Goal: Task Accomplishment & Management: Manage account settings

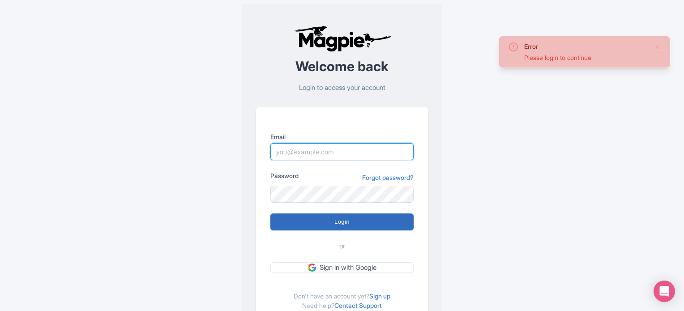
type input "commercial@ticketstation.it"
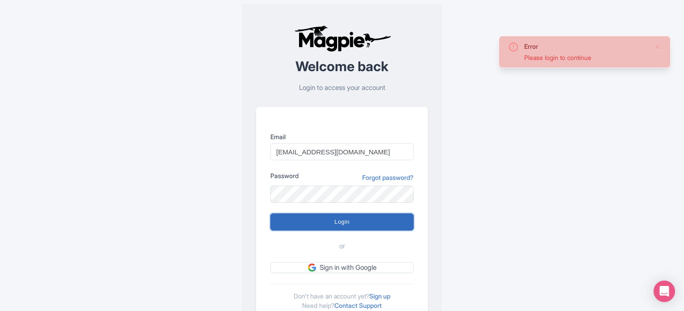
click at [381, 219] on input "Login" at bounding box center [341, 221] width 143 height 17
type input "Logging in..."
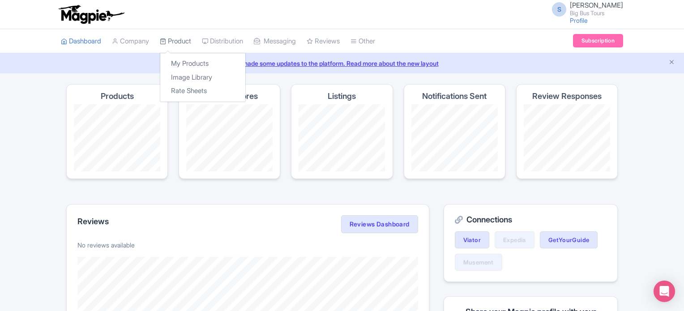
click at [174, 41] on link "Product" at bounding box center [175, 41] width 31 height 25
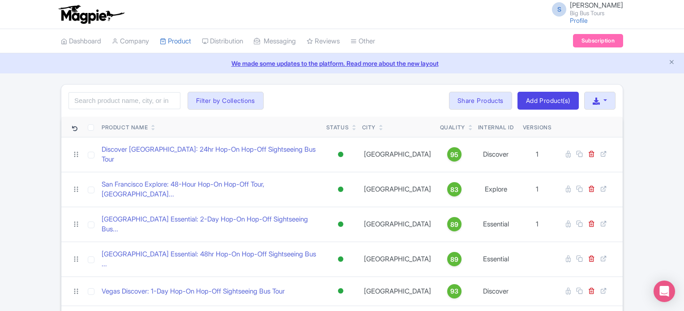
click at [377, 127] on div "City" at bounding box center [397, 127] width 71 height 8
click at [369, 126] on div "City" at bounding box center [368, 127] width 13 height 8
click at [381, 127] on icon at bounding box center [381, 129] width 4 height 5
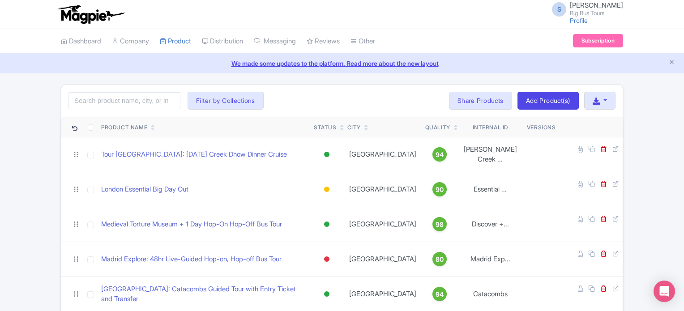
click at [368, 130] on icon at bounding box center [366, 129] width 4 height 5
click at [237, 98] on button "Filter by Collections" at bounding box center [225, 101] width 76 height 18
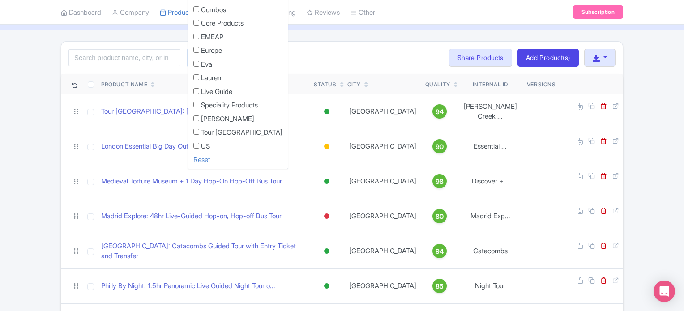
scroll to position [45, 0]
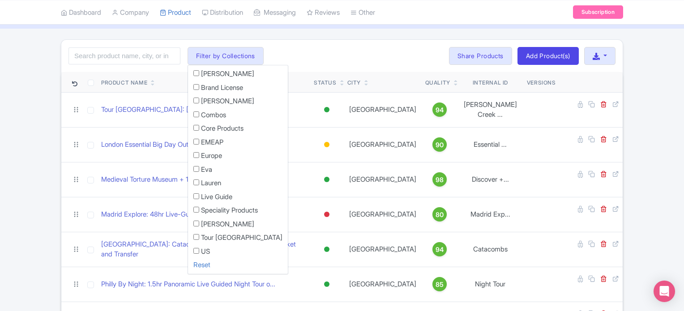
click at [308, 51] on div "Search Filter by Collections Andrew Brand License Brian Combos Core Products EM…" at bounding box center [341, 56] width 561 height 32
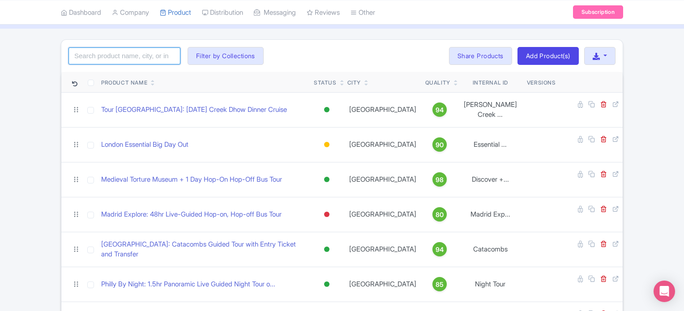
click at [144, 58] on input "search" at bounding box center [124, 55] width 112 height 17
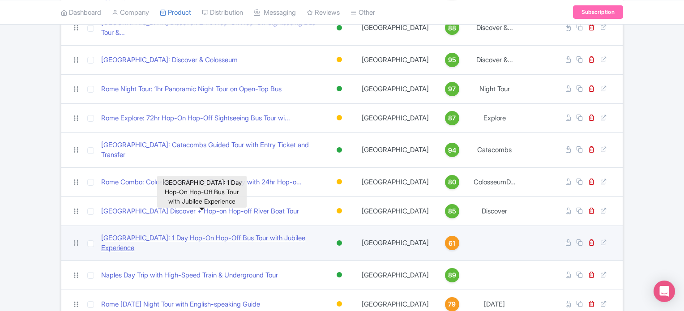
scroll to position [196, 0]
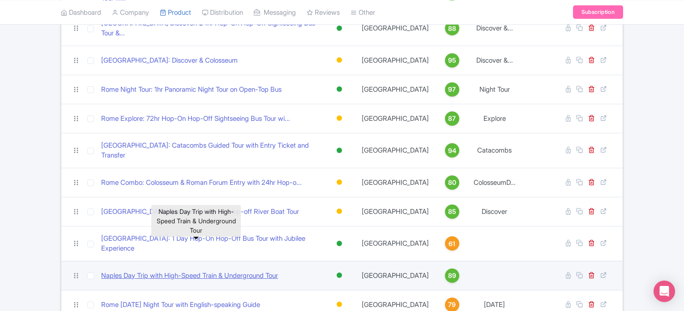
type input "rome"
click at [244, 271] on link "Naples Day Trip with High-Speed Train & Underground Tour" at bounding box center [189, 276] width 177 height 10
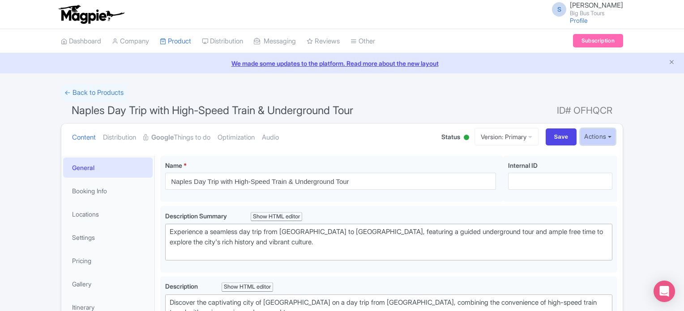
click at [606, 135] on button "Actions" at bounding box center [597, 136] width 35 height 17
drag, startPoint x: 503, startPoint y: 108, endPoint x: 494, endPoint y: 103, distance: 9.8
click at [502, 106] on h1 "Naples Day Trip with High-Speed Train & Underground Tour ID# OFHQCR" at bounding box center [342, 112] width 562 height 21
click at [248, 135] on link "Optimization" at bounding box center [235, 137] width 37 height 28
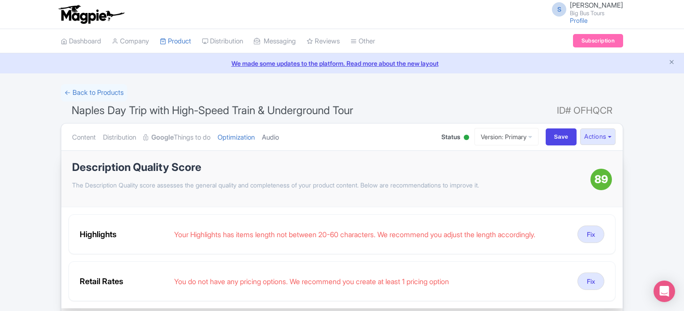
click at [279, 133] on link "Audio" at bounding box center [270, 137] width 17 height 28
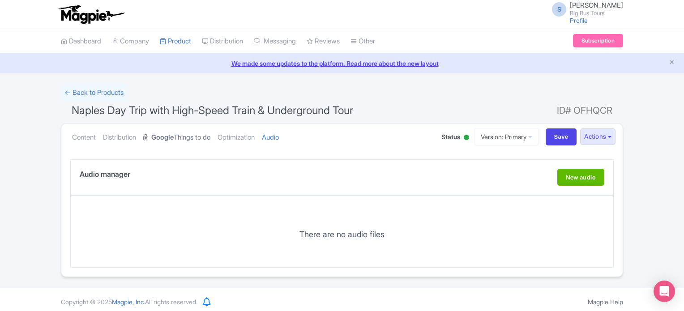
click at [180, 132] on link "Google Things to do" at bounding box center [176, 137] width 67 height 28
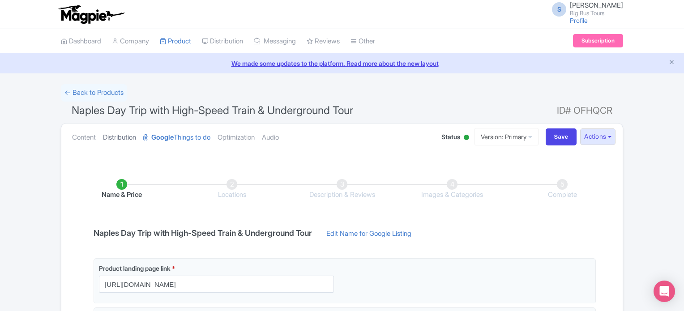
click at [127, 141] on link "Distribution" at bounding box center [119, 137] width 33 height 28
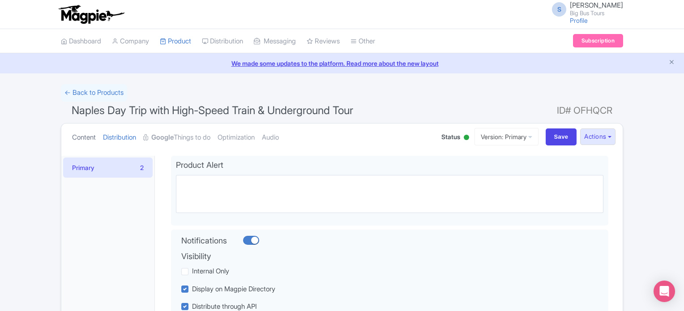
click at [91, 137] on link "Content" at bounding box center [84, 137] width 24 height 28
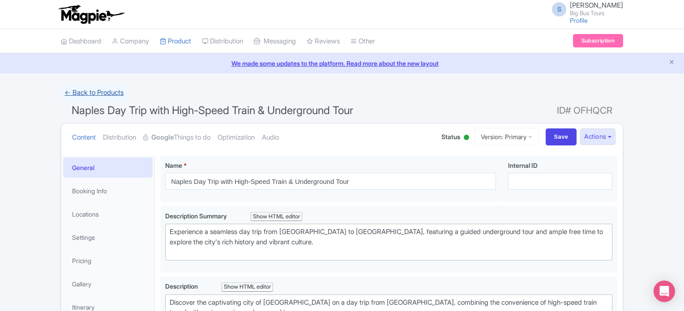
click at [110, 93] on link "← Back to Products" at bounding box center [94, 92] width 66 height 17
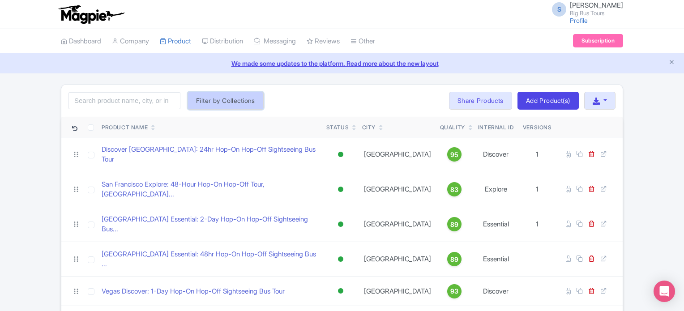
click at [230, 100] on button "Filter by Collections" at bounding box center [225, 101] width 76 height 18
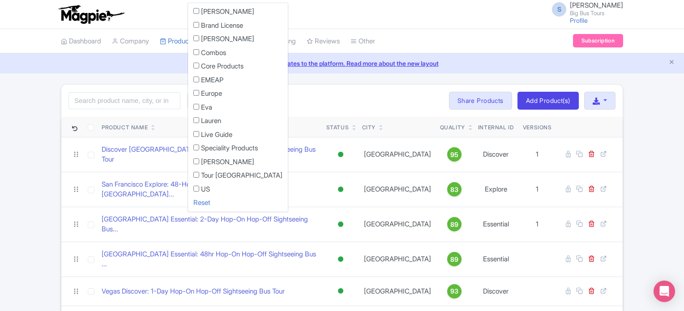
click at [385, 99] on div "Search Filter by Collections [PERSON_NAME] License [PERSON_NAME] Combos Core Pr…" at bounding box center [341, 101] width 561 height 32
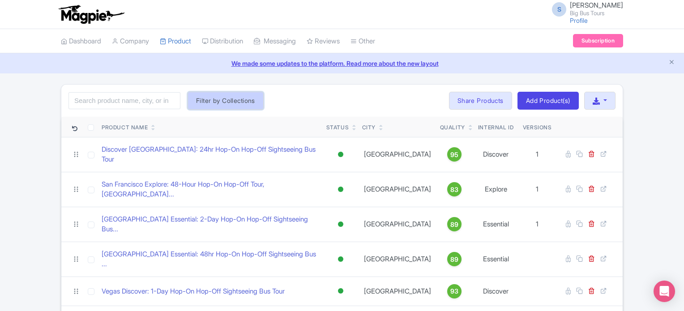
click at [218, 101] on button "Filter by Collections" at bounding box center [225, 101] width 76 height 18
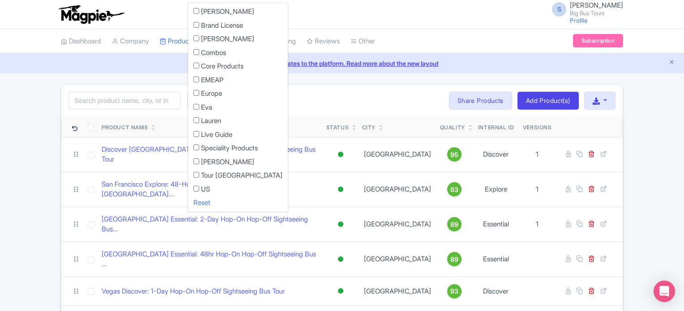
click at [194, 121] on input "Lauren" at bounding box center [196, 120] width 6 height 6
click at [303, 98] on div "Search Filter by Collections Andrew Brand License Brian Combos Core Products EM…" at bounding box center [341, 101] width 561 height 32
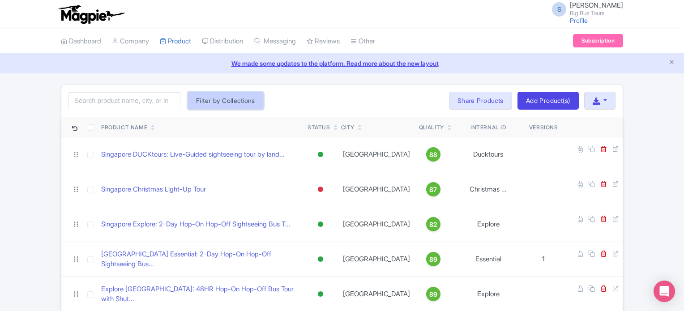
click at [223, 102] on button "Filter by Collections" at bounding box center [225, 101] width 76 height 18
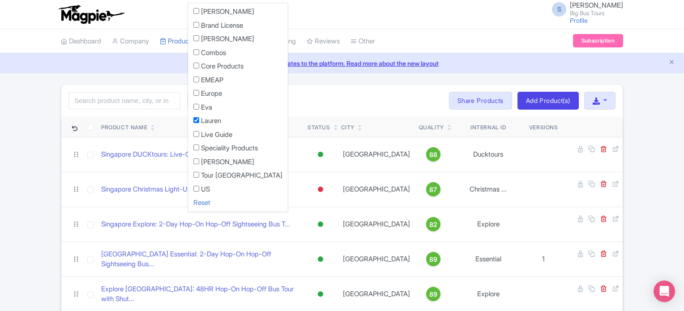
click at [208, 121] on label "Lauren" at bounding box center [211, 121] width 20 height 10
click at [199, 121] on input "Lauren" at bounding box center [196, 120] width 6 height 6
click at [208, 121] on label "Lauren" at bounding box center [211, 121] width 20 height 10
click at [199, 121] on input "Lauren" at bounding box center [196, 120] width 6 height 6
click at [312, 100] on div "Search Filter by Collections Andrew Brand License Brian Combos Core Products EM…" at bounding box center [341, 101] width 561 height 32
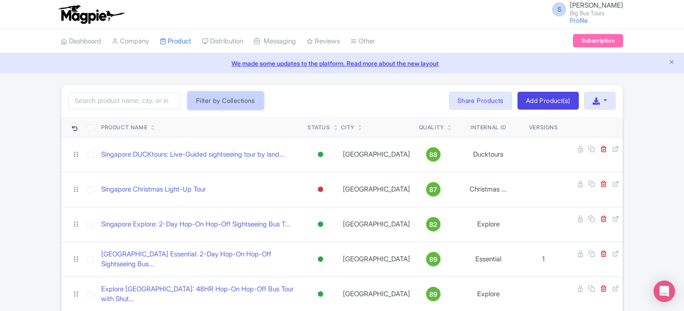
click at [240, 106] on button "Filter by Collections" at bounding box center [225, 101] width 76 height 18
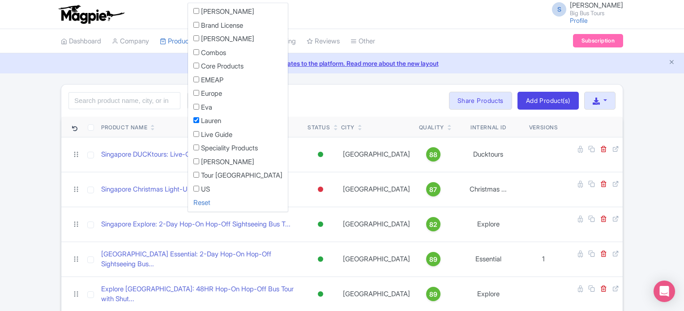
click at [217, 119] on label "Lauren" at bounding box center [211, 121] width 20 height 10
click at [199, 119] on input "Lauren" at bounding box center [196, 120] width 6 height 6
checkbox input "false"
click at [308, 109] on div "Search Filter by Collections Andrew Brand License Brian Combos Core Products EM…" at bounding box center [341, 101] width 561 height 32
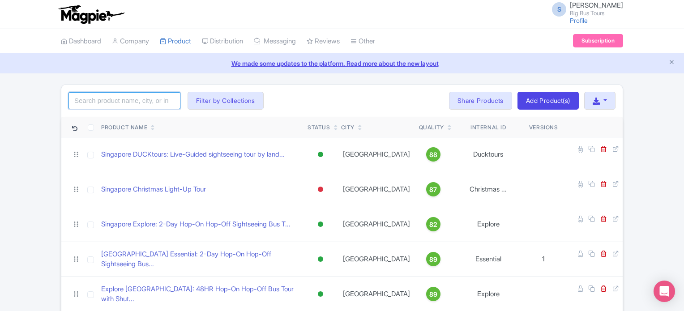
click at [145, 98] on input "search" at bounding box center [124, 100] width 112 height 17
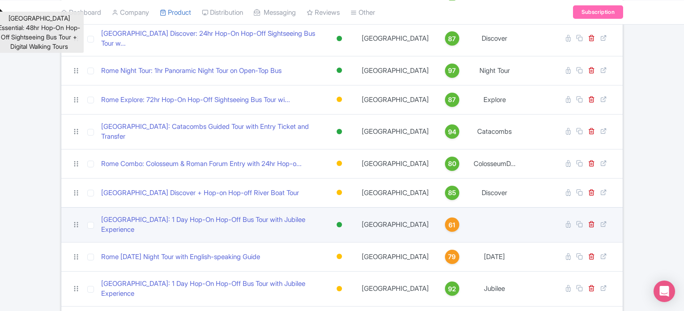
scroll to position [224, 0]
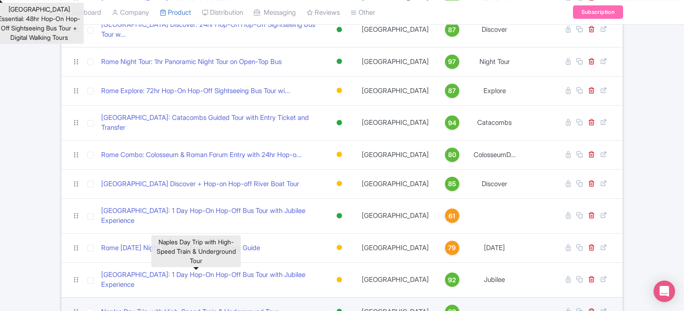
type input "rome"
click at [237, 307] on link "Naples Day Trip with High-Speed Train & Underground Tour" at bounding box center [189, 312] width 177 height 10
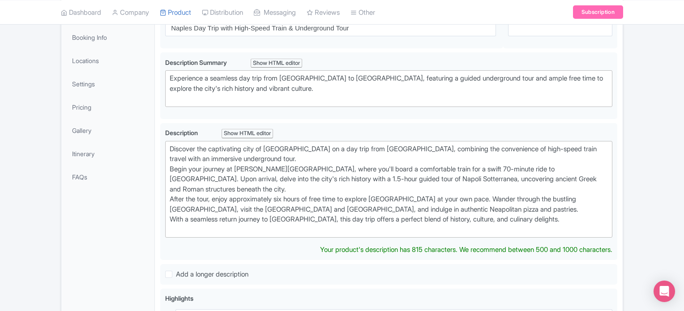
scroll to position [179, 0]
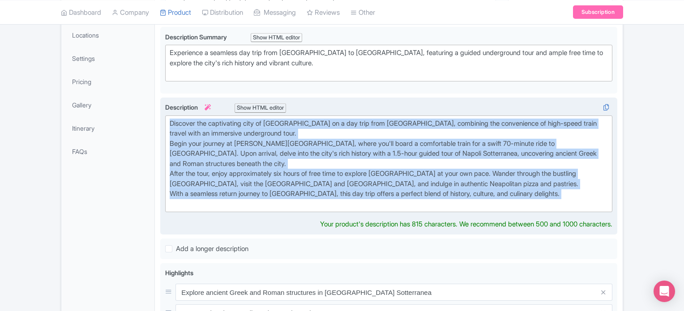
drag, startPoint x: 170, startPoint y: 121, endPoint x: 602, endPoint y: 201, distance: 439.4
click at [602, 201] on div "Discover the captivating city of Naples on a day trip from Rome, combining the …" at bounding box center [389, 164] width 438 height 91
copy div "Discover the captivating city of Naples on a day trip from Rome, combining the …"
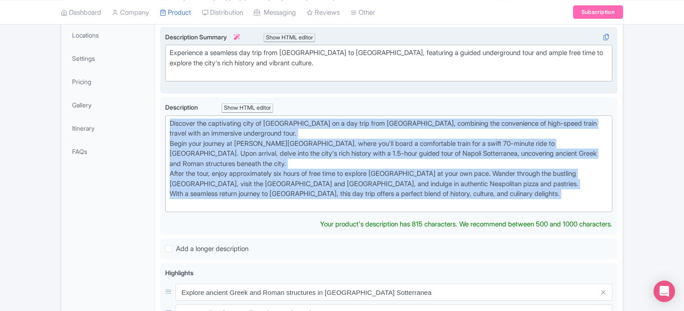
paste trix-editor "<strong>Discover the captivating city of Naples on a full-day trip from Rome, c…"
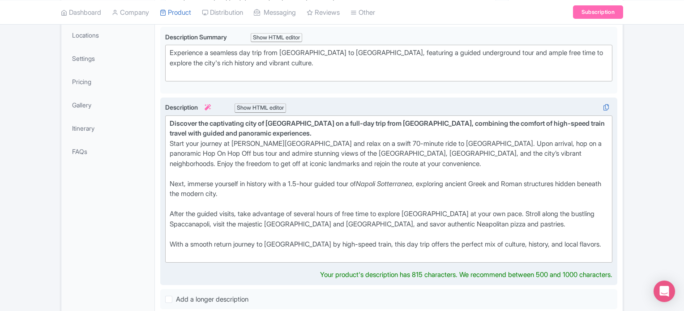
click at [264, 160] on div "Discover the captivating city of Naples on a full-day trip from Rome, combining…" at bounding box center [389, 149] width 438 height 60
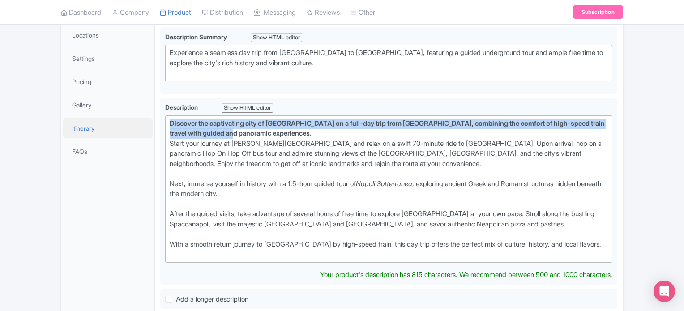
drag, startPoint x: 258, startPoint y: 128, endPoint x: 109, endPoint y: 119, distance: 149.2
click at [109, 119] on div "General Booking Info Locations Settings Pricing Gallery Itinerary FAQs Naples D…" at bounding box center [341, 305] width 561 height 668
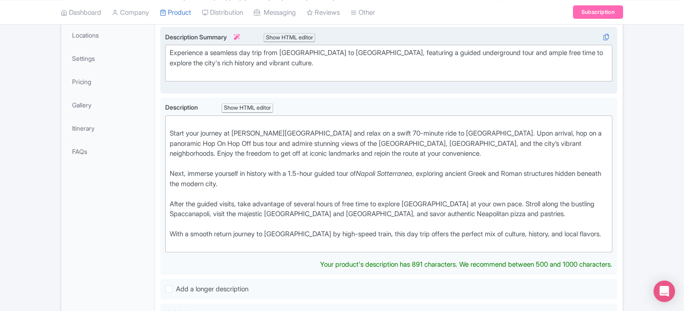
type trix-editor "<div><br> Start your journey at Roma Termini Station and relax on a swift 70-mi…"
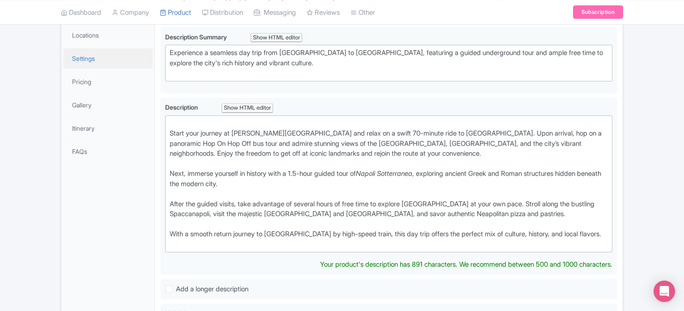
scroll to position [189, 0]
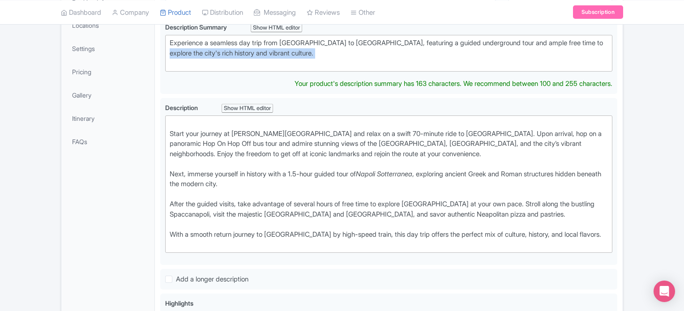
drag, startPoint x: 274, startPoint y: 66, endPoint x: 55, endPoint y: 49, distance: 219.4
click at [55, 49] on div "← Back to Products Naples Day Trip with High-Speed Train & Underground Tour ID#…" at bounding box center [341, 257] width 573 height 725
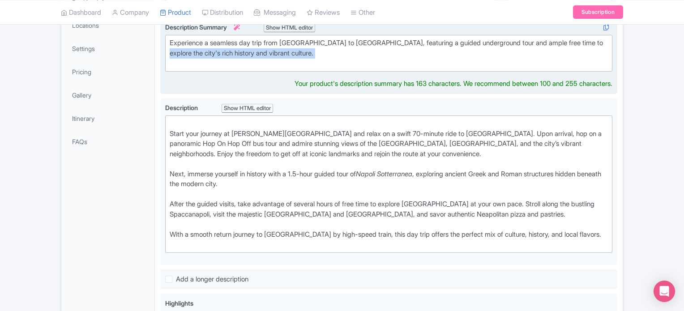
drag, startPoint x: 308, startPoint y: 61, endPoint x: 295, endPoint y: 57, distance: 13.5
click at [307, 60] on div "Experience a seamless day trip from Rome to Naples, featuring a guided undergro…" at bounding box center [389, 53] width 438 height 30
click at [292, 55] on div "Experience a seamless day trip from Rome to Naples, featuring a guided undergro…" at bounding box center [389, 53] width 438 height 30
click at [290, 49] on div "Experience a seamless day trip from Rome to Naples, featuring a guided undergro…" at bounding box center [389, 53] width 438 height 30
click at [277, 42] on div "Experience a seamless day trip from Rome to Naples, featuring a guided undergro…" at bounding box center [389, 53] width 438 height 30
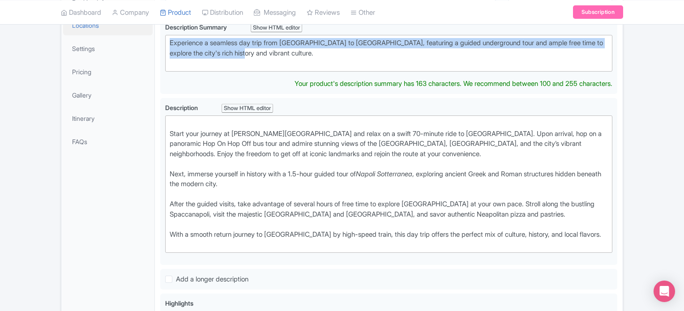
drag, startPoint x: 277, startPoint y: 55, endPoint x: 142, endPoint y: 31, distance: 137.2
click at [142, 31] on div "General Booking Info Locations Settings Pricing Gallery Itinerary FAQs Naples D…" at bounding box center [341, 291] width 561 height 658
paste trix-editor "<strong>Discover the captivating city of Naples on a full-day trip from Rome, c…"
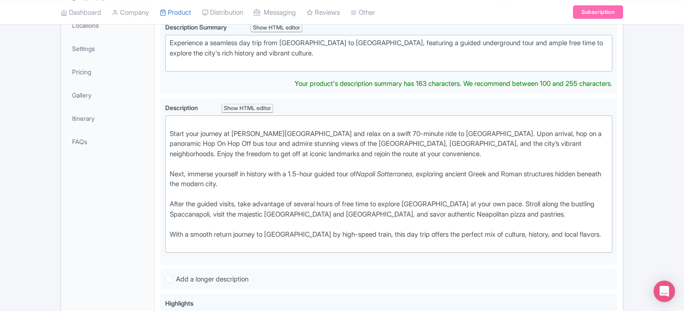
type trix-editor "<div><strong>Discover the captivating city of Naples on a full-day trip from Ro…"
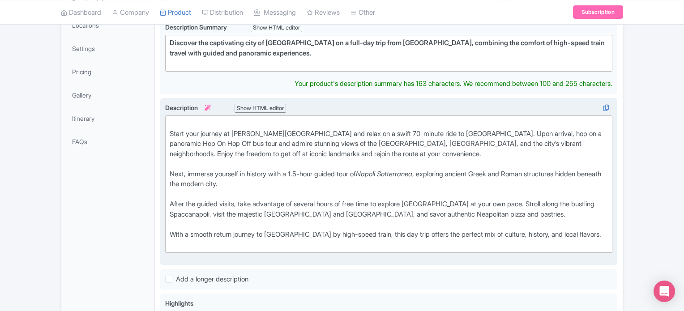
click at [213, 125] on div "Start your journey at Roma Termini Station and relax on a swift 70-minute ride …" at bounding box center [389, 144] width 438 height 51
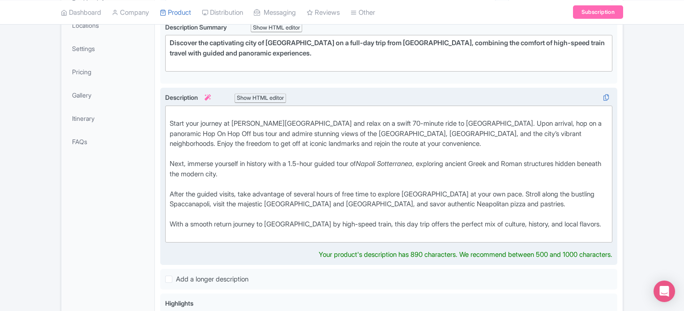
click at [172, 118] on div "Start your journey at Roma Termini Station and relax on a swift 70-minute ride …" at bounding box center [389, 134] width 438 height 51
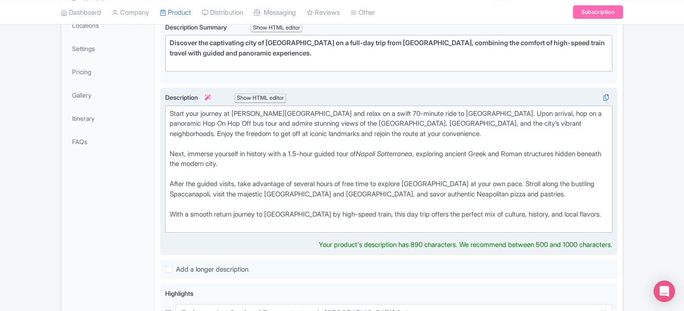
type trix-editor "<div>Start your journey at Roma Termini Station and relax on a swift 70-minute …"
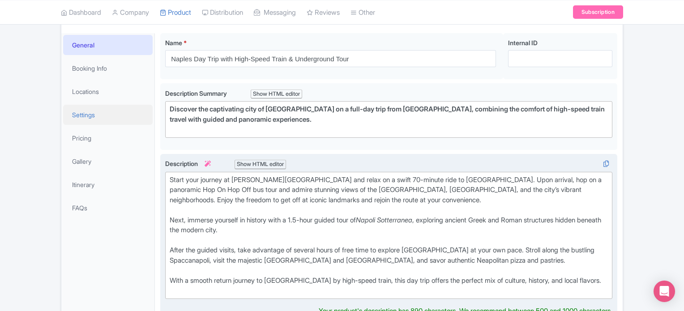
scroll to position [121, 0]
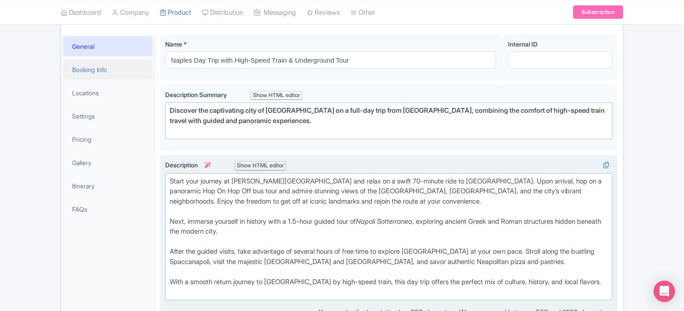
click at [99, 71] on link "Booking Info" at bounding box center [107, 69] width 89 height 20
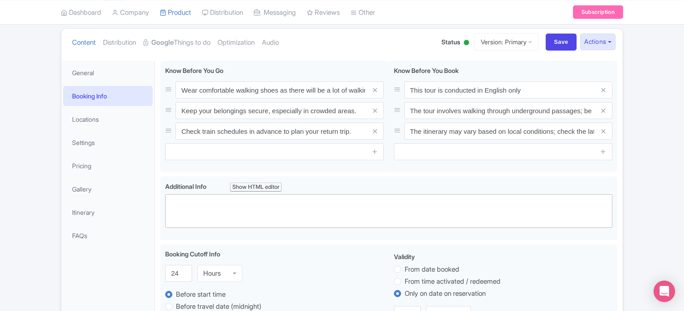
scroll to position [89, 0]
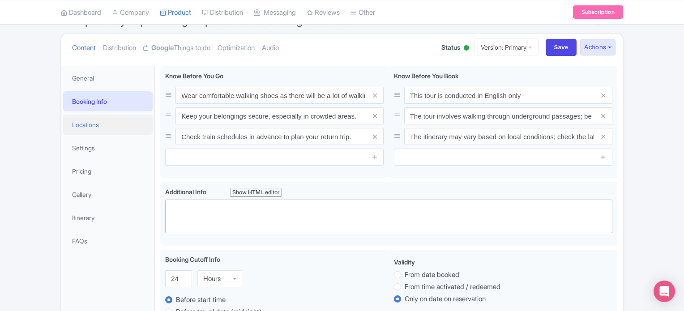
click at [118, 119] on link "Locations" at bounding box center [107, 125] width 89 height 20
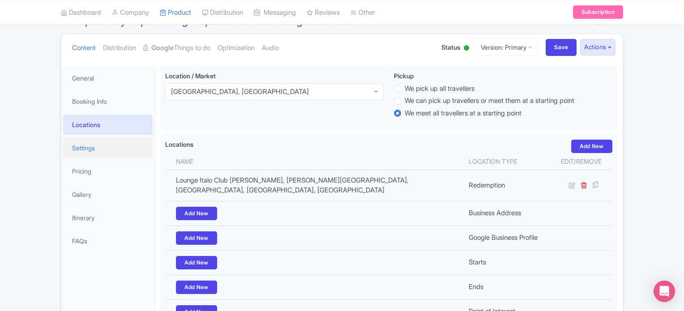
click at [109, 143] on link "Settings" at bounding box center [107, 148] width 89 height 20
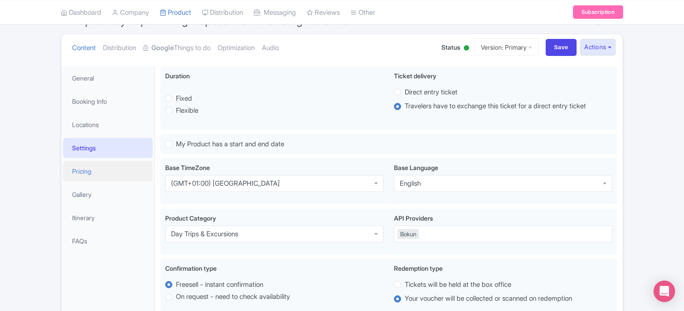
click at [101, 177] on link "Pricing" at bounding box center [107, 171] width 89 height 20
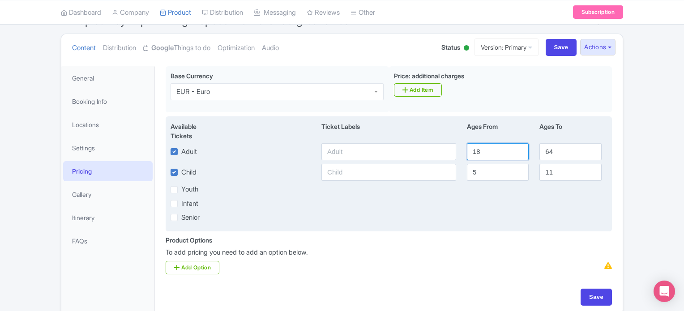
click at [483, 153] on input "18" at bounding box center [498, 151] width 62 height 17
type input "12"
click at [191, 205] on label "Infant" at bounding box center [189, 204] width 17 height 10
click at [187, 204] on input "Infant" at bounding box center [184, 201] width 6 height 6
checkbox input "true"
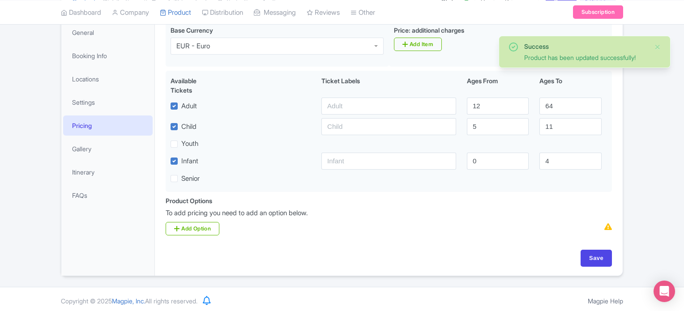
scroll to position [138, 0]
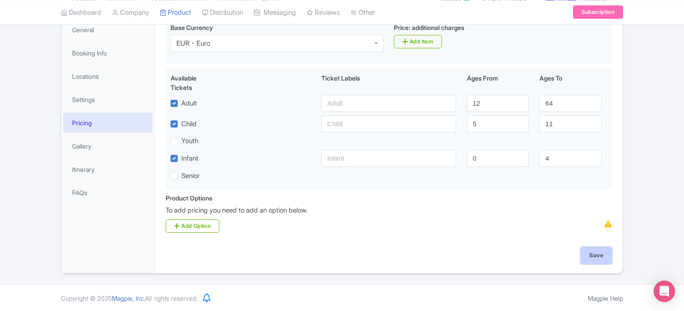
click at [594, 257] on input "Save" at bounding box center [595, 255] width 31 height 17
type input "Update Product"
drag, startPoint x: 498, startPoint y: 221, endPoint x: 530, endPoint y: 238, distance: 35.8
click at [498, 221] on div "Product Options i To add pricing you need to add an option below. Add Option" at bounding box center [388, 212] width 457 height 39
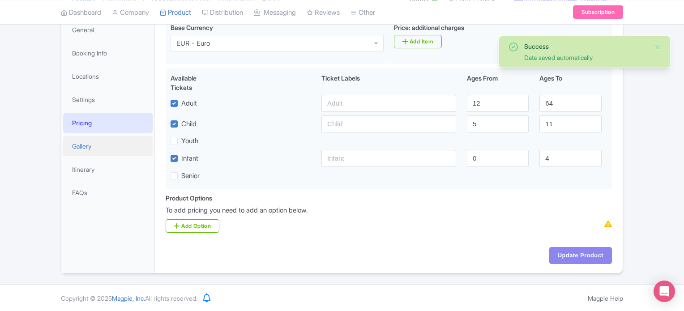
click at [90, 145] on link "Gallery" at bounding box center [107, 146] width 89 height 20
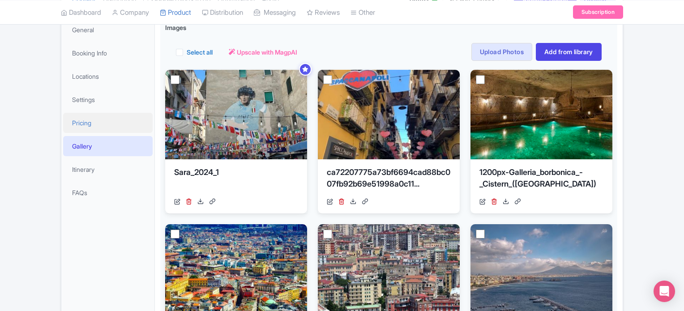
click at [92, 123] on link "Pricing" at bounding box center [107, 123] width 89 height 20
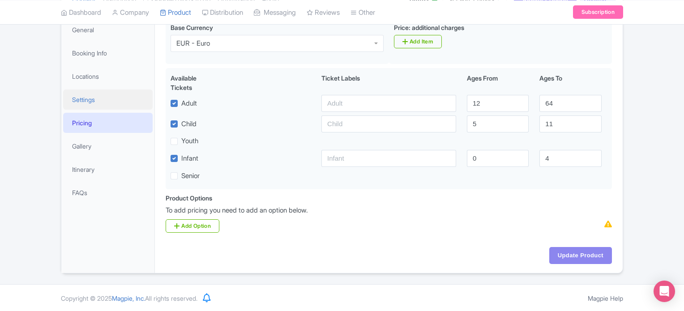
click at [91, 101] on link "Settings" at bounding box center [107, 99] width 89 height 20
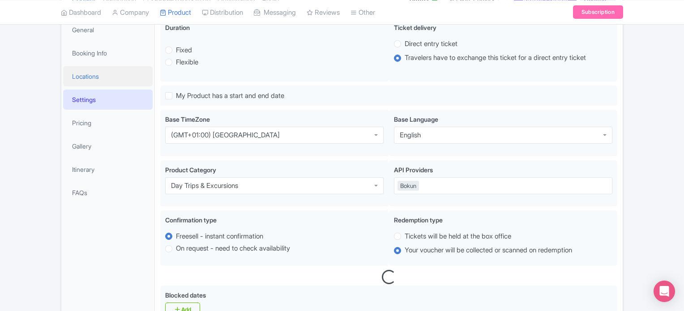
click at [89, 80] on link "Locations" at bounding box center [107, 76] width 89 height 20
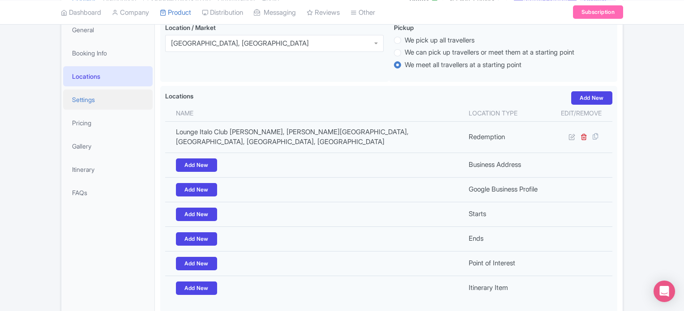
click at [92, 96] on link "Settings" at bounding box center [107, 99] width 89 height 20
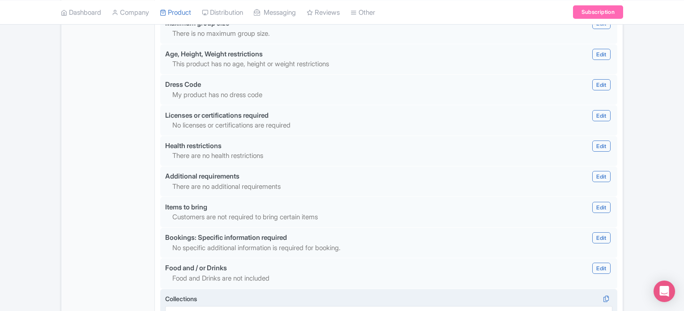
scroll to position [841, 0]
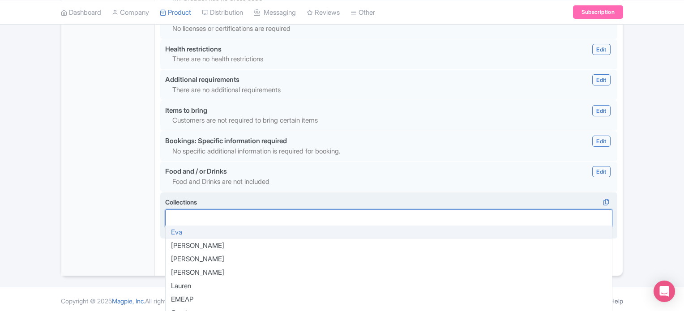
click at [285, 221] on div at bounding box center [388, 217] width 447 height 17
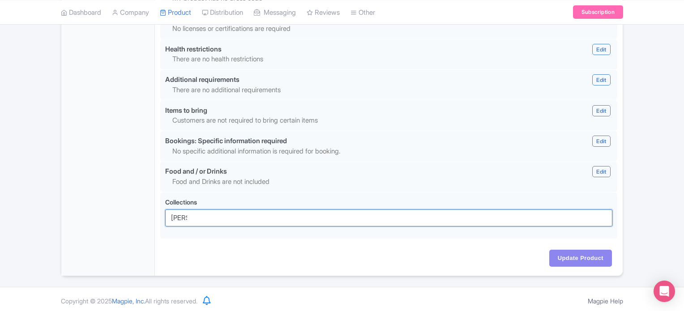
type input "Sara"
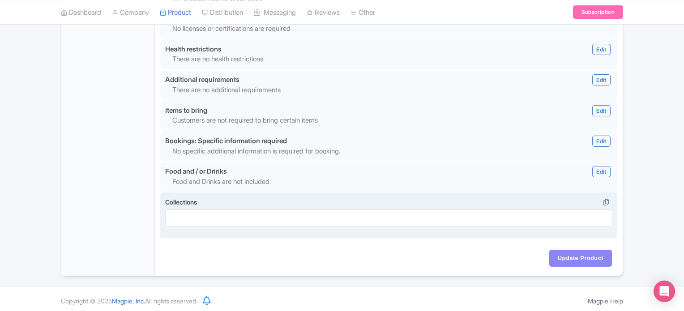
click at [480, 219] on div at bounding box center [388, 217] width 447 height 17
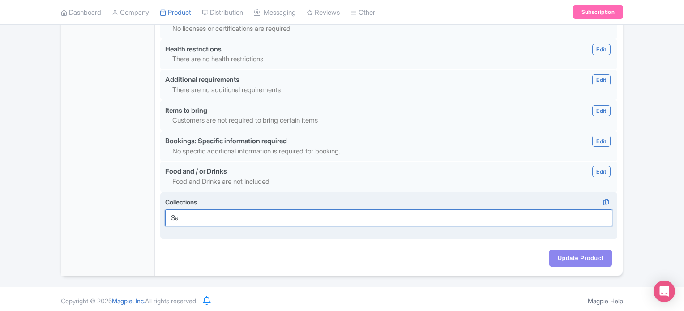
type input "S"
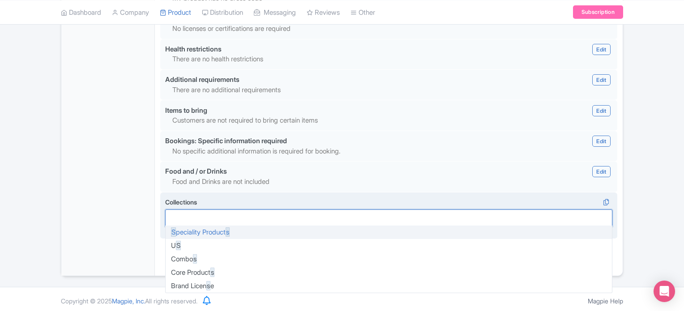
scroll to position [58, 0]
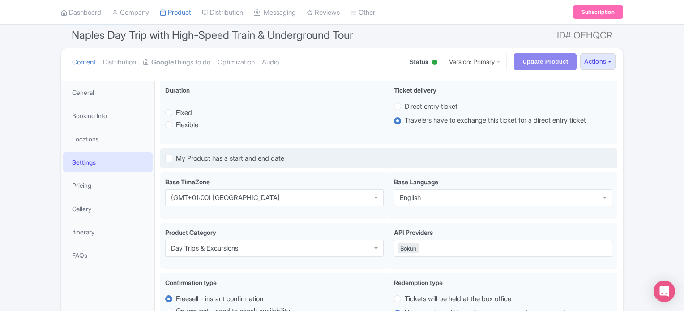
scroll to position [89, 0]
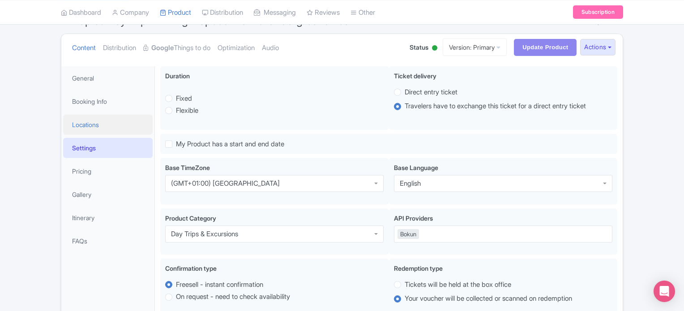
click at [89, 123] on link "Locations" at bounding box center [107, 125] width 89 height 20
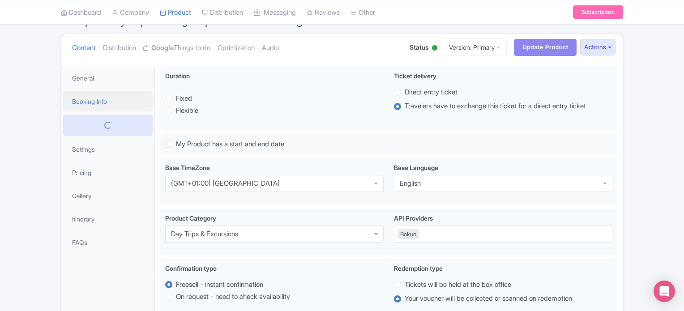
click at [96, 101] on link "Booking Info" at bounding box center [107, 101] width 89 height 20
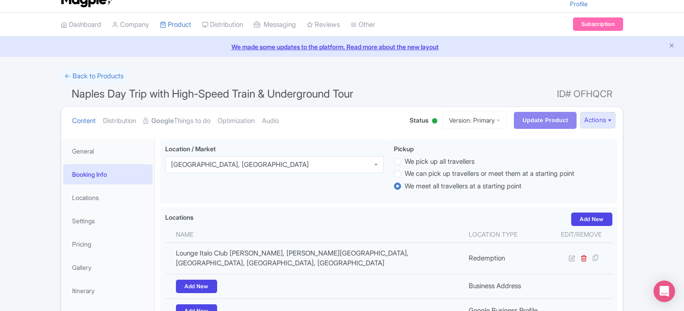
scroll to position [0, 0]
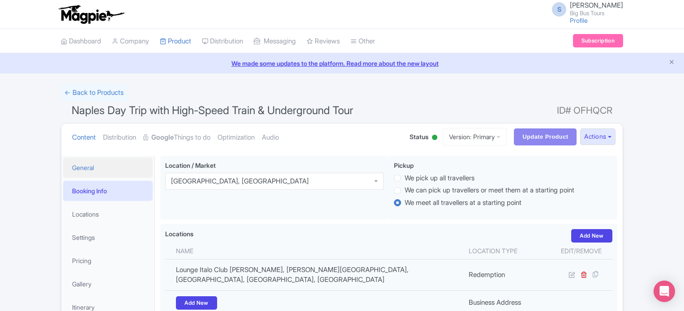
click at [94, 158] on link "General" at bounding box center [107, 167] width 89 height 20
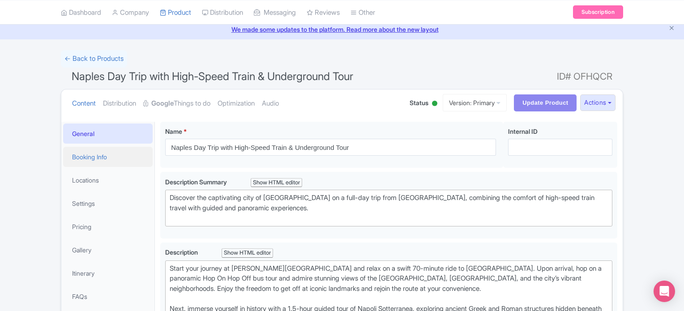
scroll to position [25, 0]
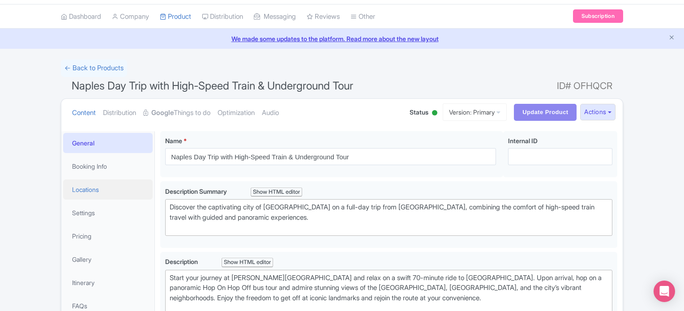
click at [100, 184] on link "Locations" at bounding box center [107, 189] width 89 height 20
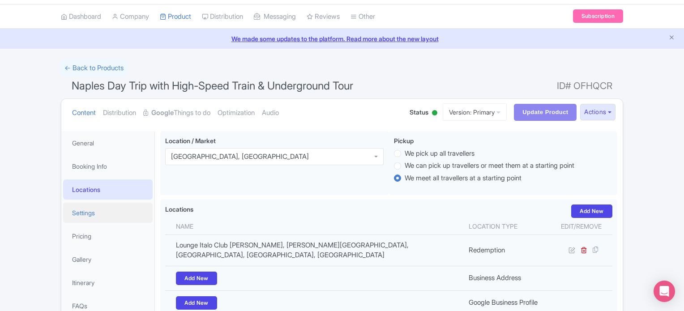
click at [106, 218] on link "Settings" at bounding box center [107, 213] width 89 height 20
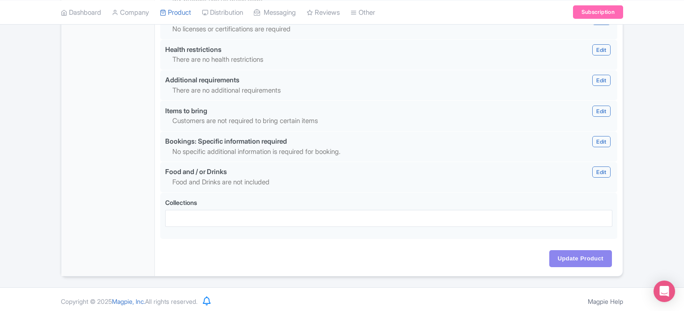
scroll to position [841, 0]
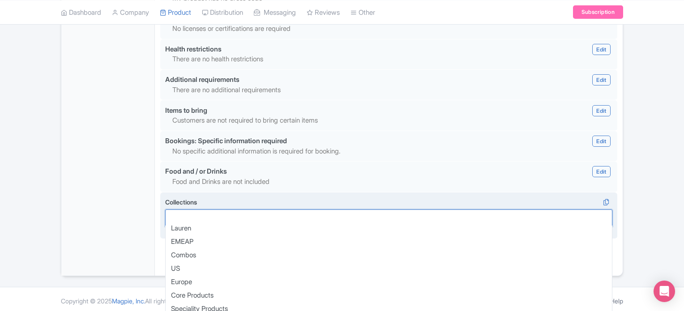
click at [213, 214] on div at bounding box center [388, 217] width 447 height 17
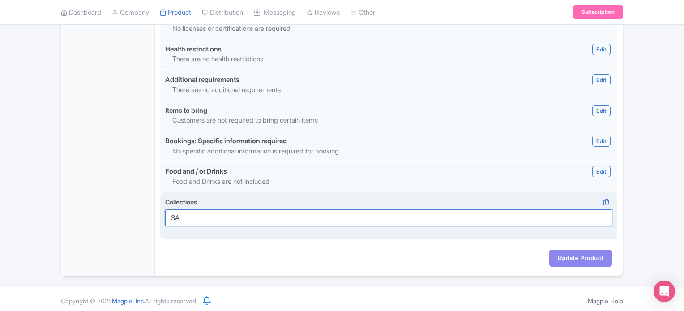
type input "S"
click at [212, 214] on div at bounding box center [388, 217] width 447 height 17
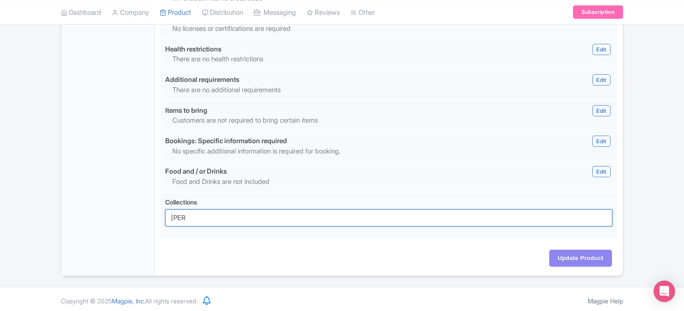
drag, startPoint x: 212, startPoint y: 216, endPoint x: 133, endPoint y: 219, distance: 78.8
type input "sara"
click at [283, 252] on div "Update Product" at bounding box center [389, 258] width 446 height 17
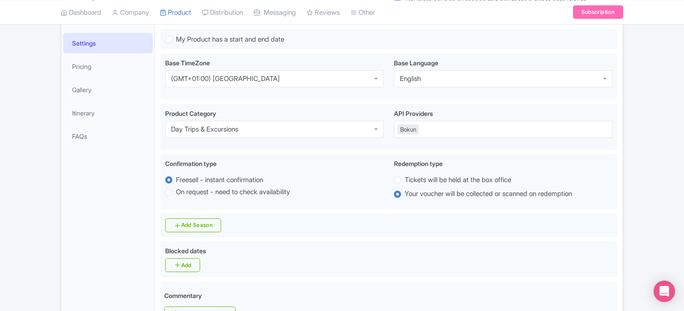
scroll to position [125, 0]
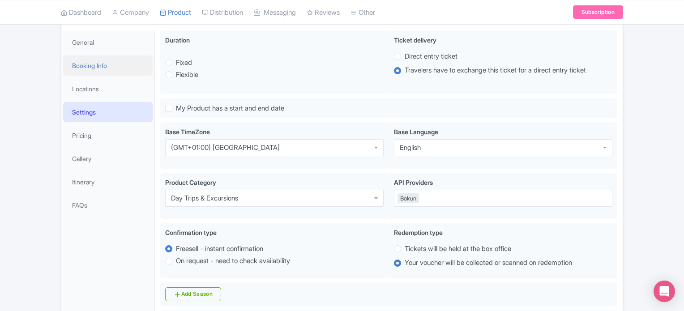
click at [99, 69] on link "Booking Info" at bounding box center [107, 65] width 89 height 20
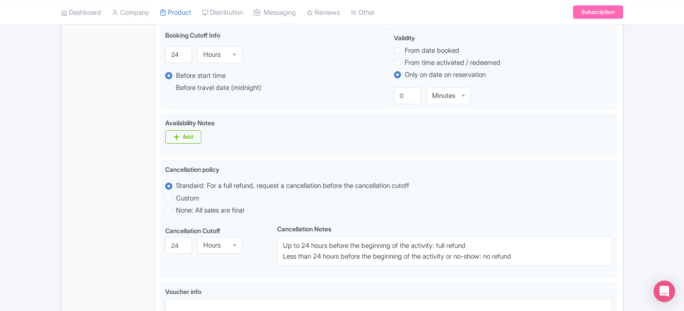
scroll to position [313, 0]
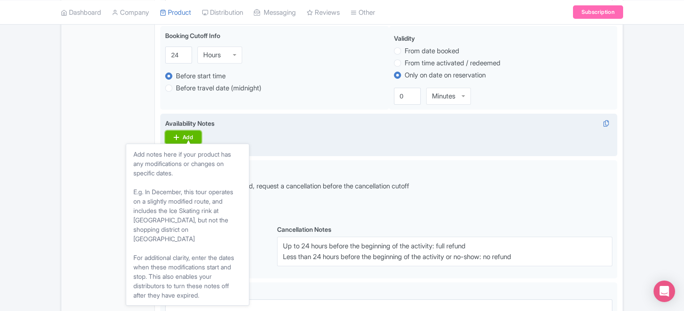
click at [188, 136] on div "Add" at bounding box center [188, 137] width 10 height 7
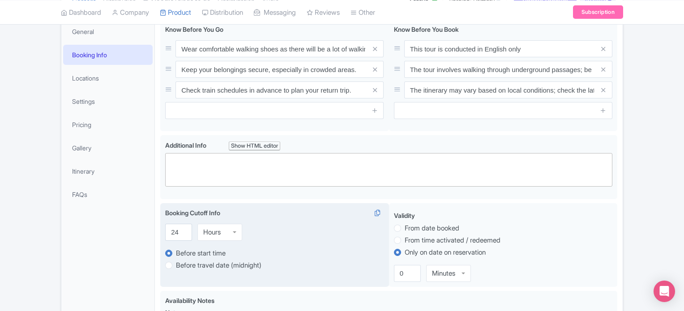
scroll to position [89, 0]
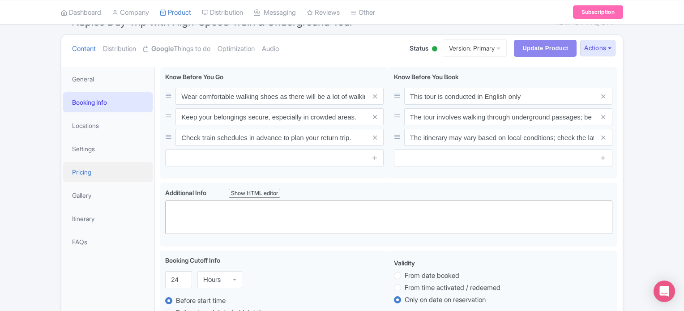
click at [99, 168] on link "Pricing" at bounding box center [107, 172] width 89 height 20
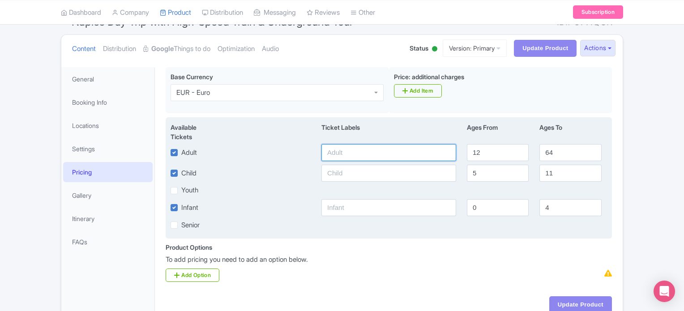
click at [361, 157] on input "text" at bounding box center [388, 152] width 135 height 17
click at [277, 161] on div "Available Tickets i Ticket Labels Ages From Ages To Adult 12 64 Child 5 11 Yout…" at bounding box center [389, 178] width 446 height 122
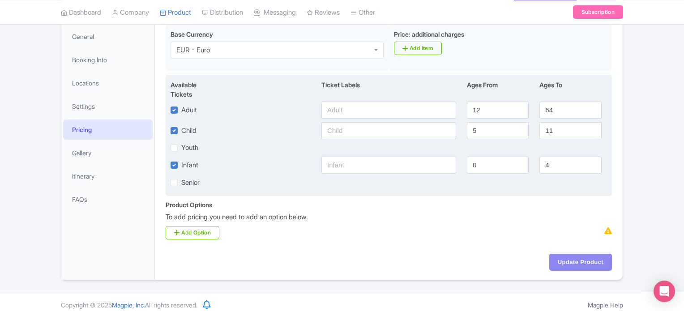
scroll to position [138, 0]
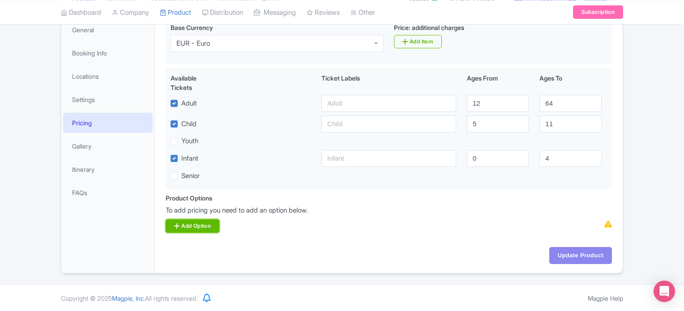
click at [199, 225] on link "Add Option" at bounding box center [193, 225] width 54 height 13
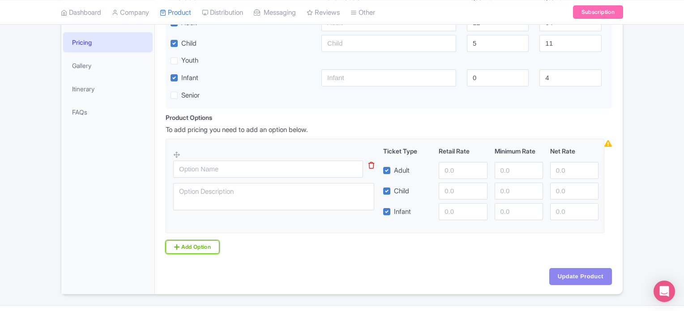
scroll to position [227, 0]
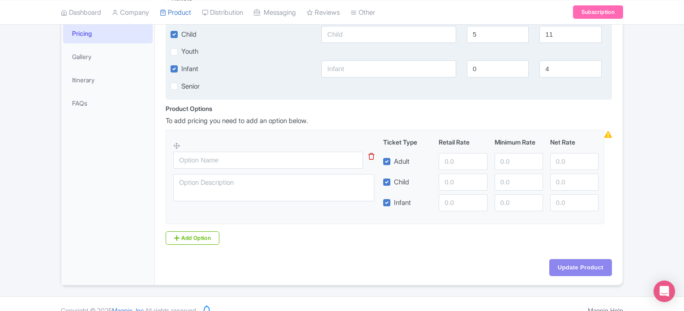
click at [371, 156] on icon at bounding box center [371, 156] width 6 height 7
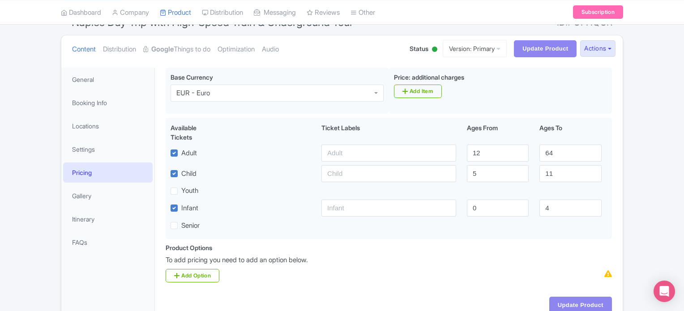
scroll to position [48, 0]
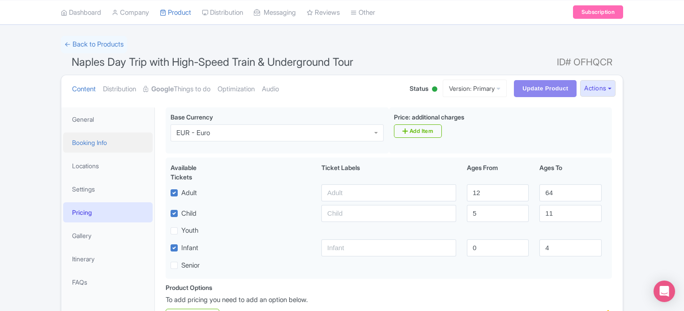
click at [88, 144] on link "Booking Info" at bounding box center [107, 142] width 89 height 20
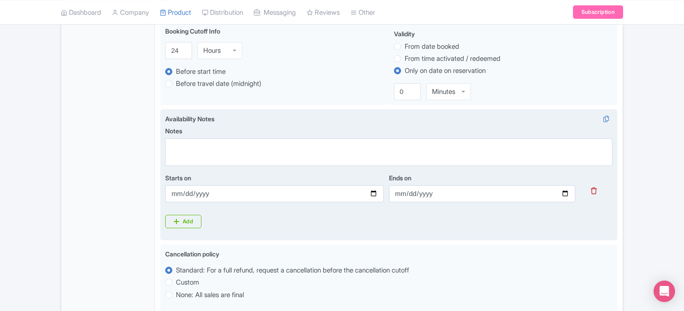
scroll to position [317, 0]
click at [175, 221] on icon at bounding box center [176, 222] width 5 height 7
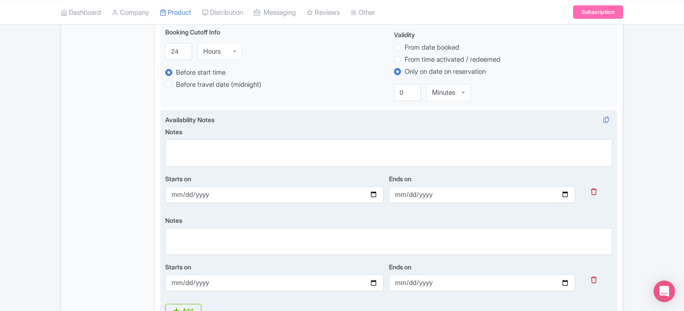
click at [596, 278] on div at bounding box center [593, 280] width 37 height 10
click at [591, 277] on icon at bounding box center [593, 279] width 6 height 7
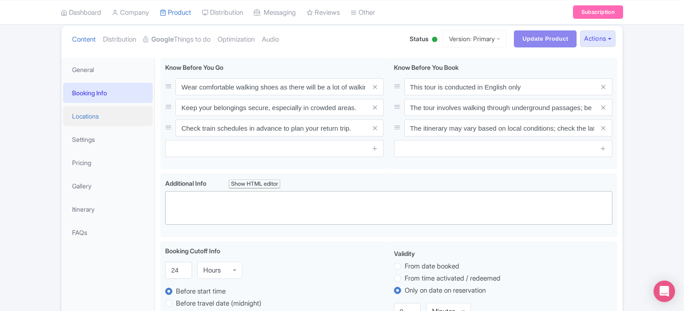
scroll to position [93, 0]
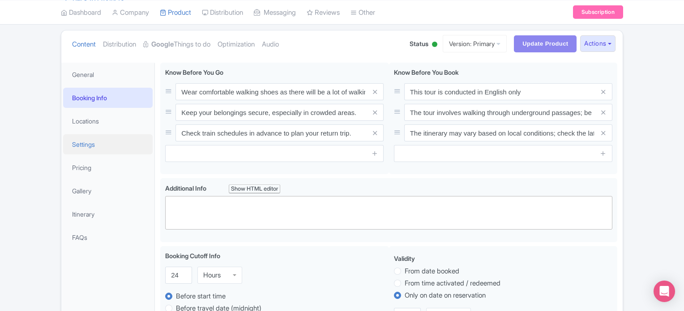
click at [100, 141] on link "Settings" at bounding box center [107, 144] width 89 height 20
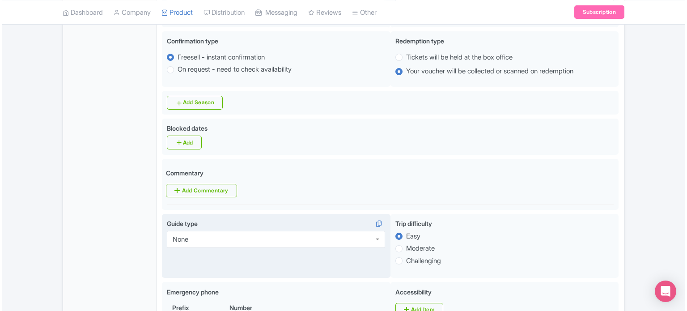
scroll to position [317, 0]
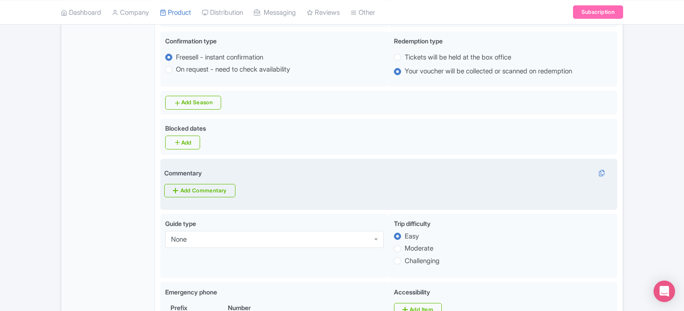
click at [196, 181] on div "Commentary i Add Commentary Commentaries Edit Add Commentary Done" at bounding box center [388, 182] width 449 height 29
click at [199, 187] on link "Add Commentary" at bounding box center [199, 190] width 71 height 13
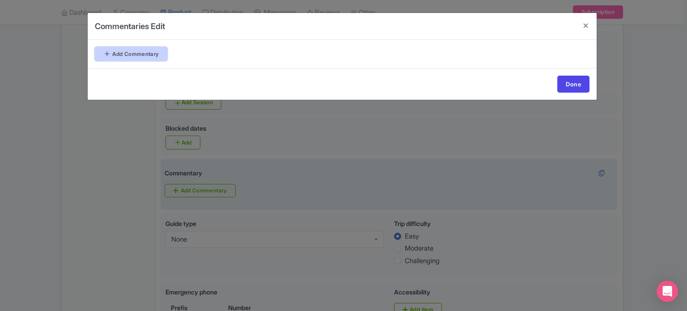
click at [129, 57] on link "Add Commentary" at bounding box center [131, 54] width 72 height 14
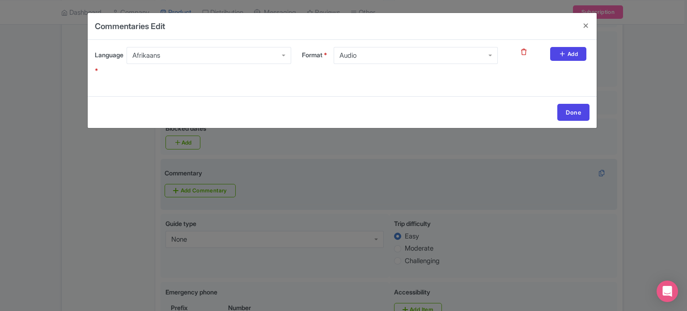
click at [244, 57] on div "Afrikaans" at bounding box center [209, 55] width 164 height 17
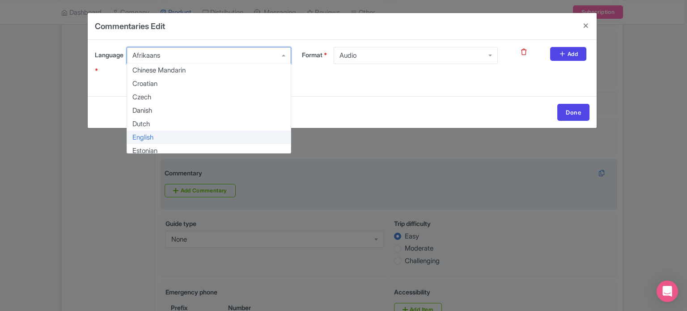
scroll to position [0, 0]
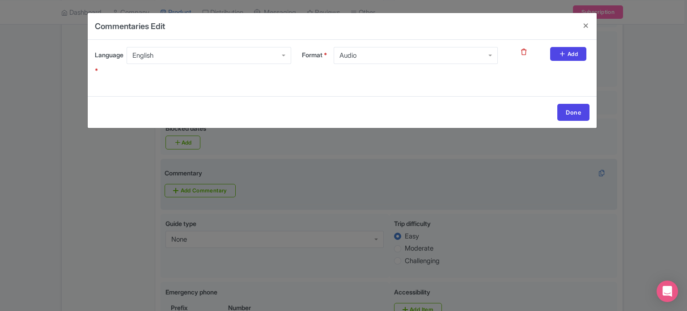
click at [403, 86] on div "Language * English English Afrikaans Albanian Arabic Armenian Basque Bengali Bu…" at bounding box center [342, 68] width 495 height 42
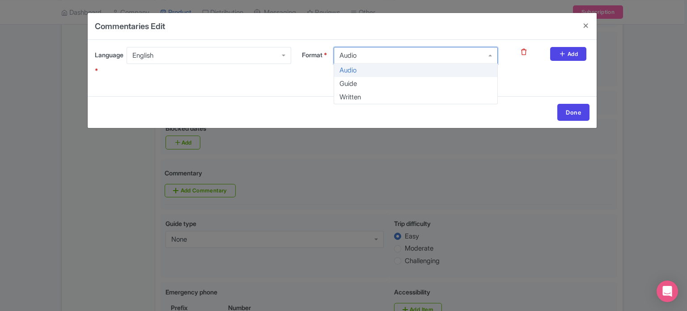
click at [483, 53] on div "Audio" at bounding box center [416, 55] width 164 height 17
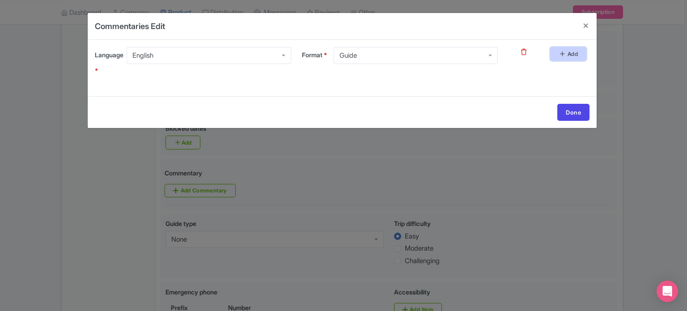
drag, startPoint x: 567, startPoint y: 55, endPoint x: 562, endPoint y: 57, distance: 5.2
click at [566, 55] on icon at bounding box center [562, 53] width 7 height 7
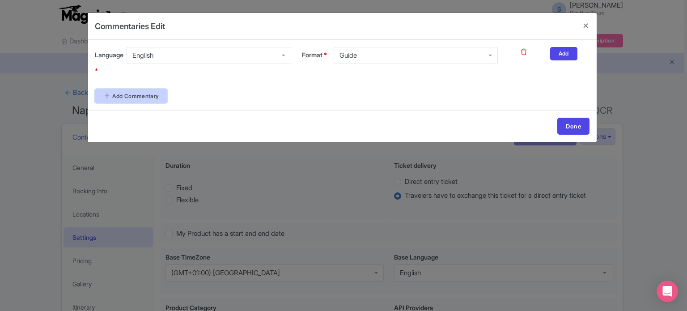
click at [154, 93] on link "Add Commentary" at bounding box center [131, 96] width 72 height 14
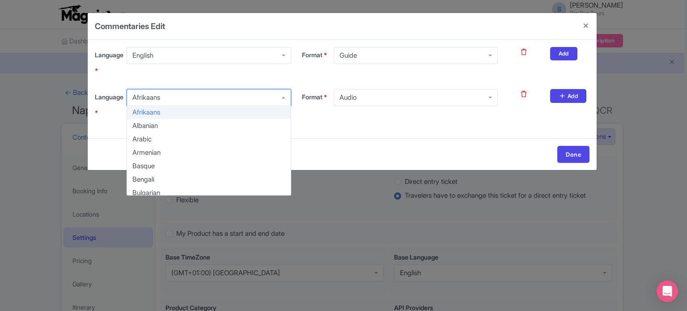
click at [174, 100] on div "Afrikaans" at bounding box center [209, 97] width 164 height 17
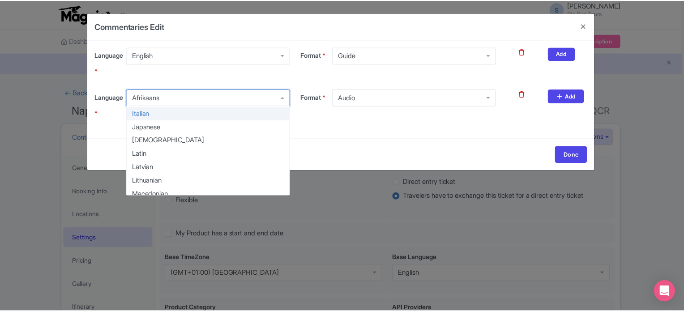
scroll to position [403, 0]
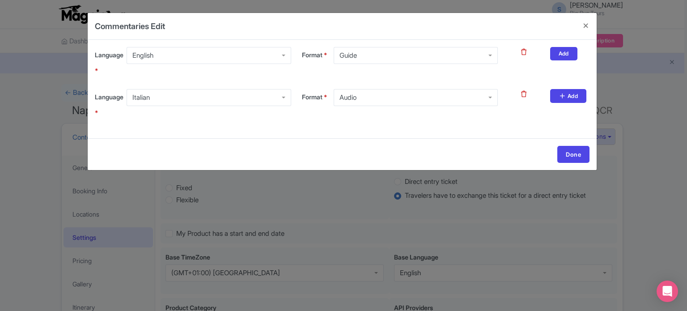
click at [378, 93] on div "Audio" at bounding box center [416, 97] width 164 height 17
click at [573, 153] on link "Done" at bounding box center [573, 154] width 32 height 17
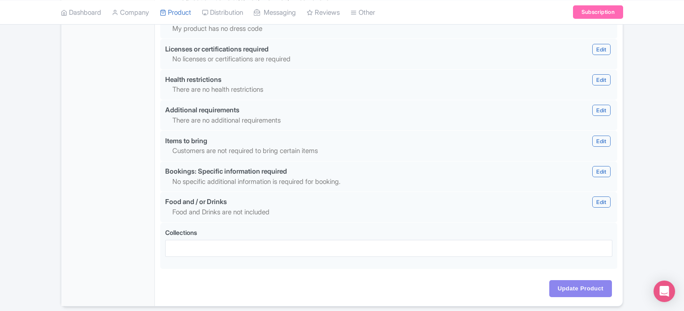
scroll to position [871, 0]
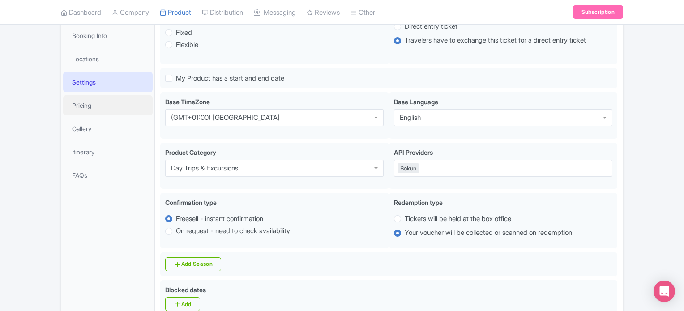
click at [105, 108] on link "Pricing" at bounding box center [107, 105] width 89 height 20
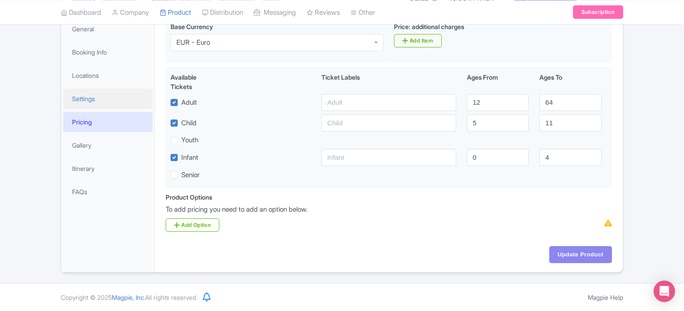
scroll to position [138, 0]
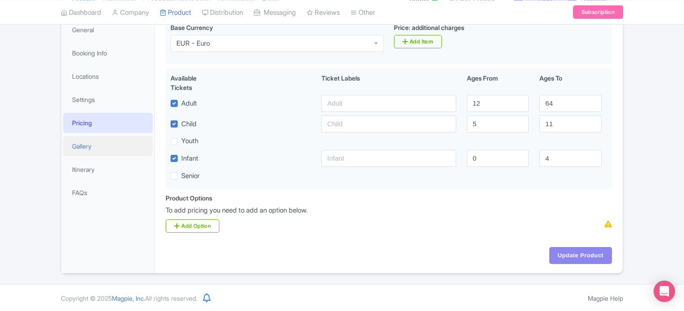
click at [105, 143] on link "Gallery" at bounding box center [107, 146] width 89 height 20
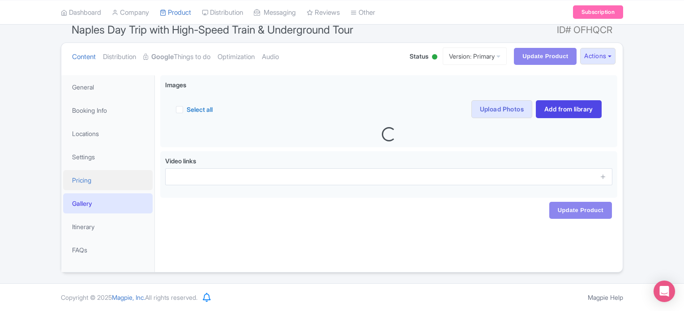
scroll to position [80, 0]
click at [112, 171] on link "Pricing" at bounding box center [107, 180] width 89 height 20
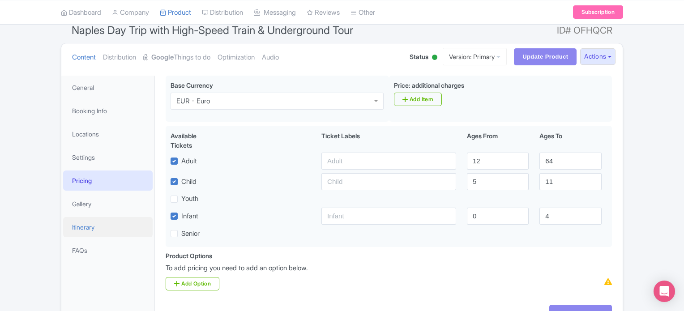
click at [108, 222] on link "Itinerary" at bounding box center [107, 227] width 89 height 20
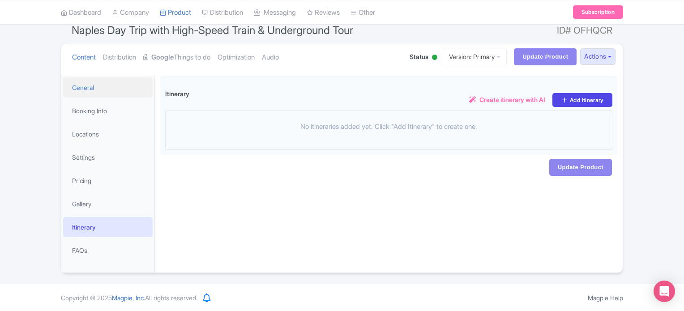
click at [82, 87] on link "General" at bounding box center [107, 87] width 89 height 20
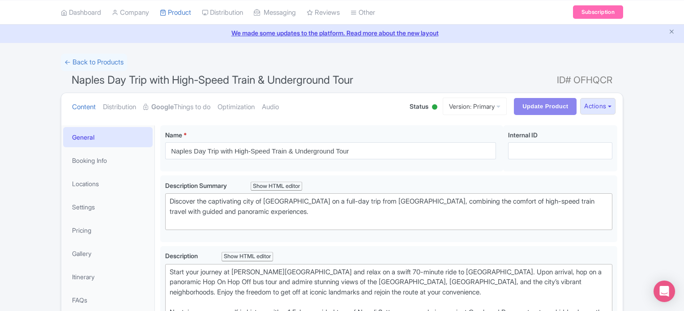
scroll to position [25, 0]
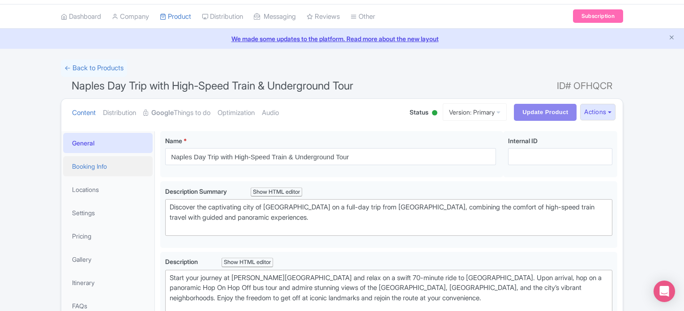
click at [89, 164] on link "Booking Info" at bounding box center [107, 166] width 89 height 20
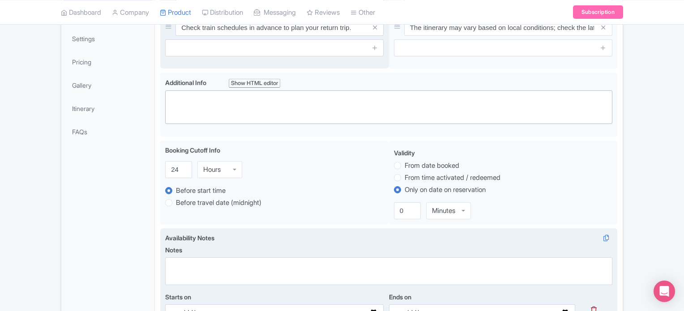
scroll to position [89, 0]
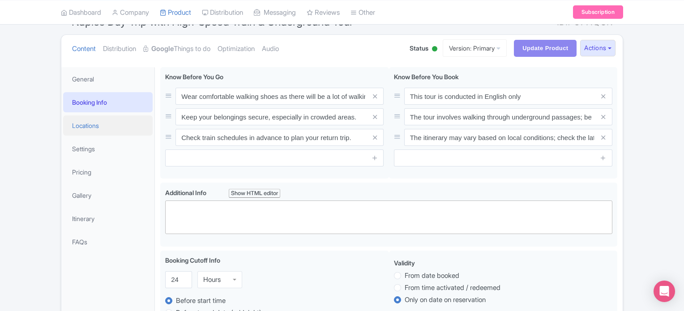
click at [111, 129] on link "Locations" at bounding box center [107, 125] width 89 height 20
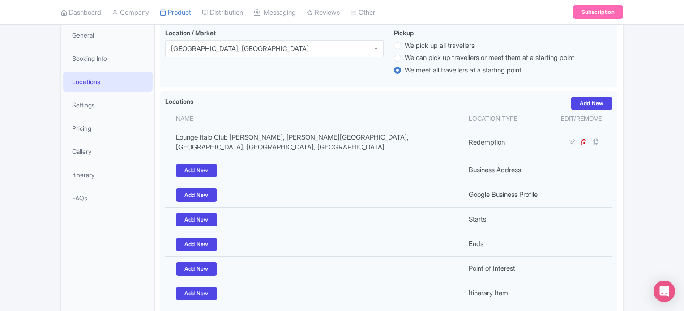
scroll to position [133, 0]
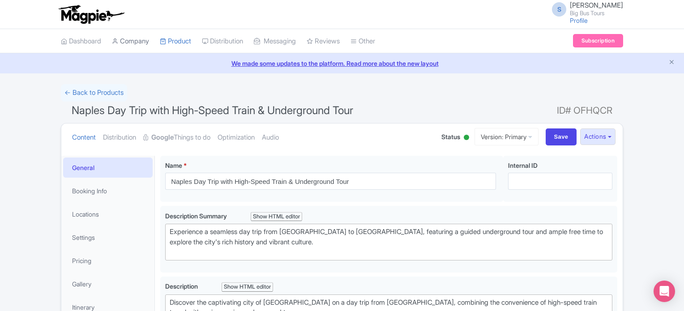
click at [122, 38] on link "Company" at bounding box center [130, 41] width 37 height 25
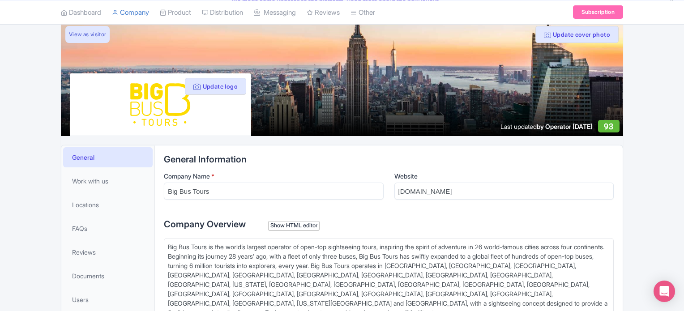
scroll to position [60, 0]
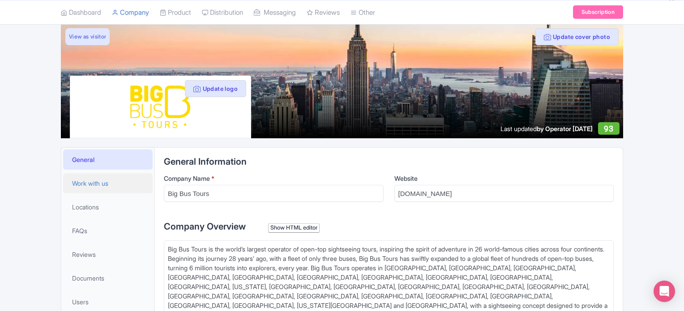
click at [104, 180] on span "Work with us" at bounding box center [90, 182] width 36 height 9
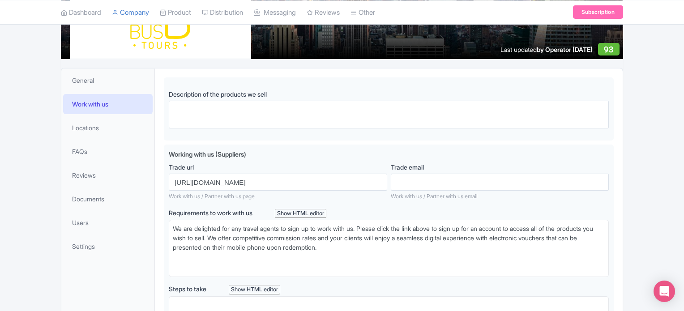
scroll to position [150, 0]
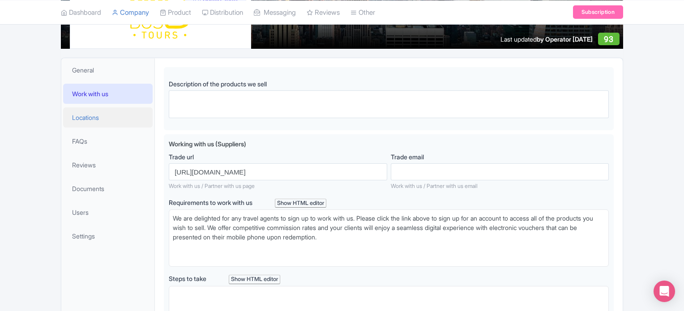
click at [96, 116] on span "Locations" at bounding box center [85, 117] width 27 height 9
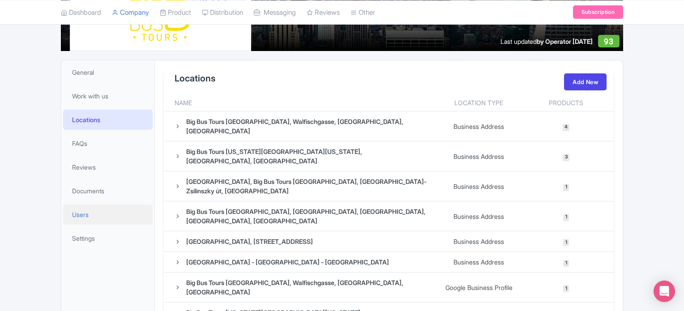
scroll to position [149, 0]
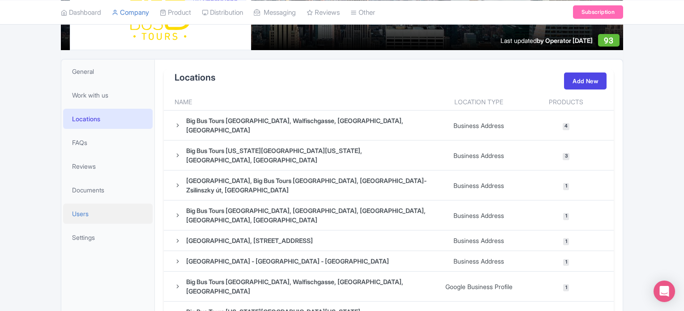
click at [93, 219] on link "Users" at bounding box center [107, 214] width 89 height 20
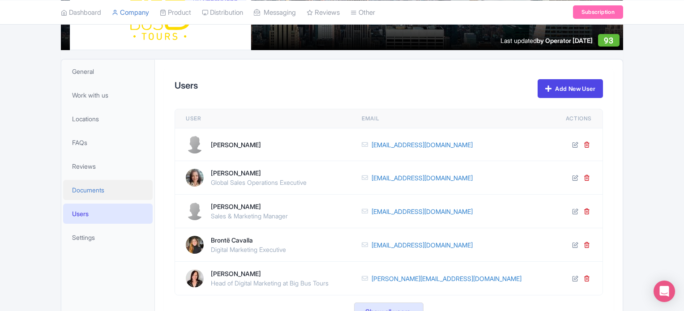
click at [100, 188] on span "Documents" at bounding box center [88, 189] width 32 height 9
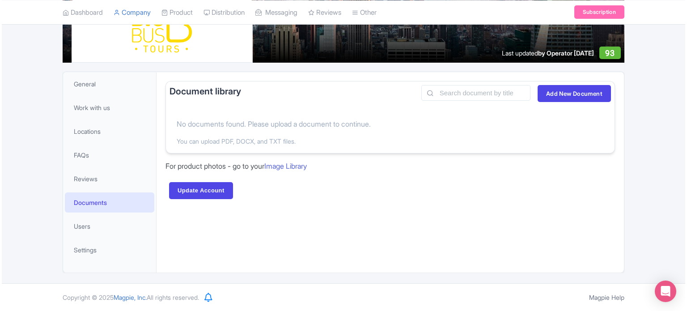
scroll to position [136, 0]
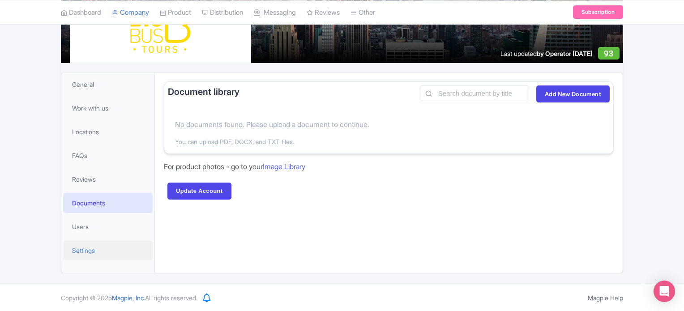
click at [93, 250] on span "Settings" at bounding box center [83, 250] width 23 height 9
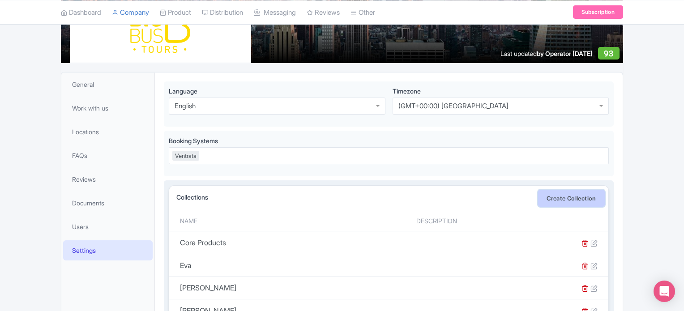
click at [572, 198] on link "Create Collection" at bounding box center [571, 198] width 67 height 17
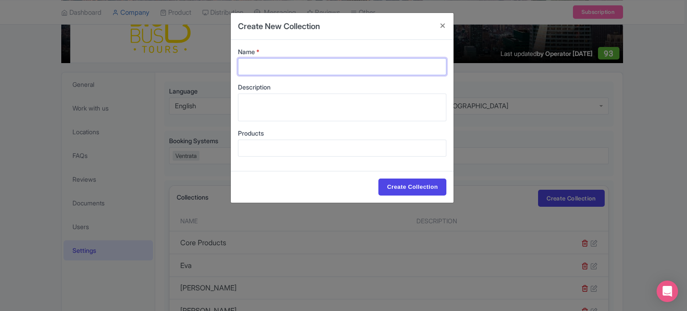
click at [283, 68] on input "Name *" at bounding box center [342, 66] width 208 height 17
type input "[PERSON_NAME]"
click at [374, 146] on div at bounding box center [342, 148] width 208 height 17
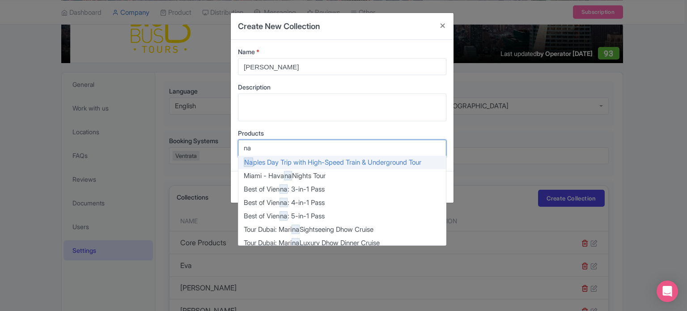
type input "nap"
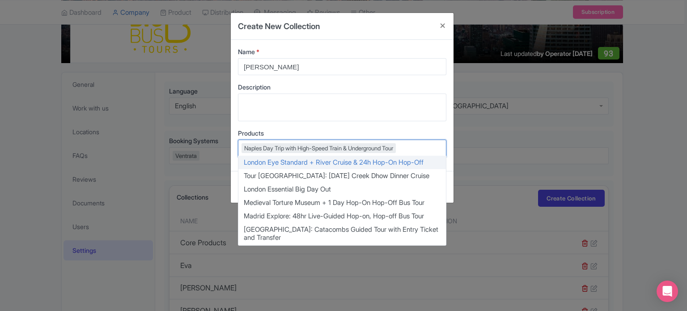
click at [382, 125] on div "Name * Sara B. Description Products Naples Day Trip with High-Speed Train & Und…" at bounding box center [342, 105] width 223 height 131
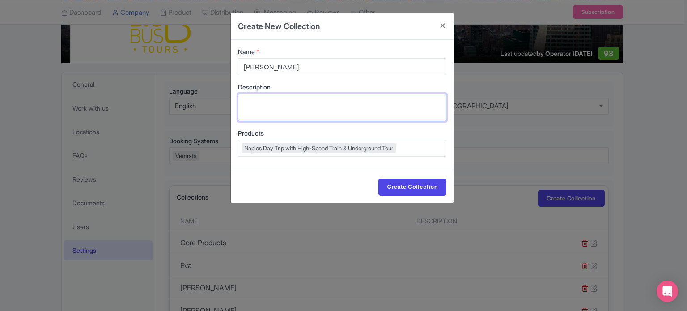
click at [367, 115] on textarea "Description" at bounding box center [342, 107] width 208 height 28
type textarea "Touristation Products"
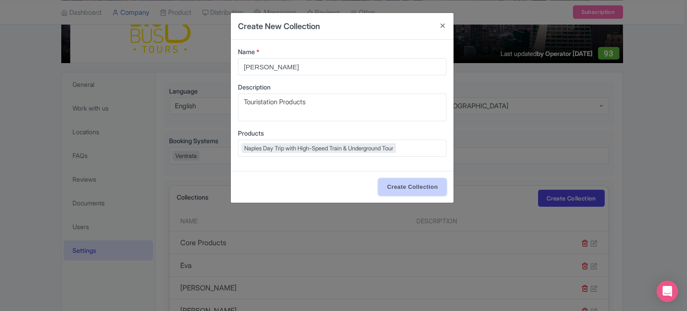
click at [418, 186] on input "Create Collection" at bounding box center [412, 186] width 68 height 17
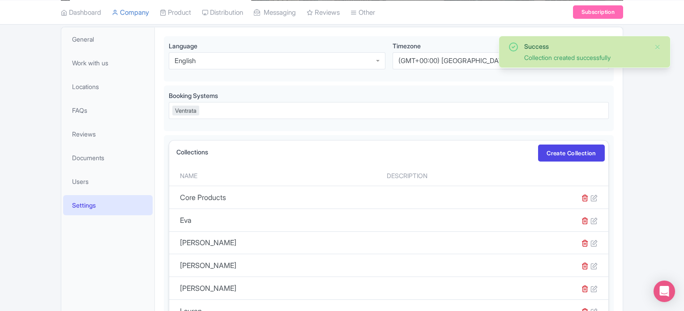
scroll to position [82, 0]
